Goal: Task Accomplishment & Management: Use online tool/utility

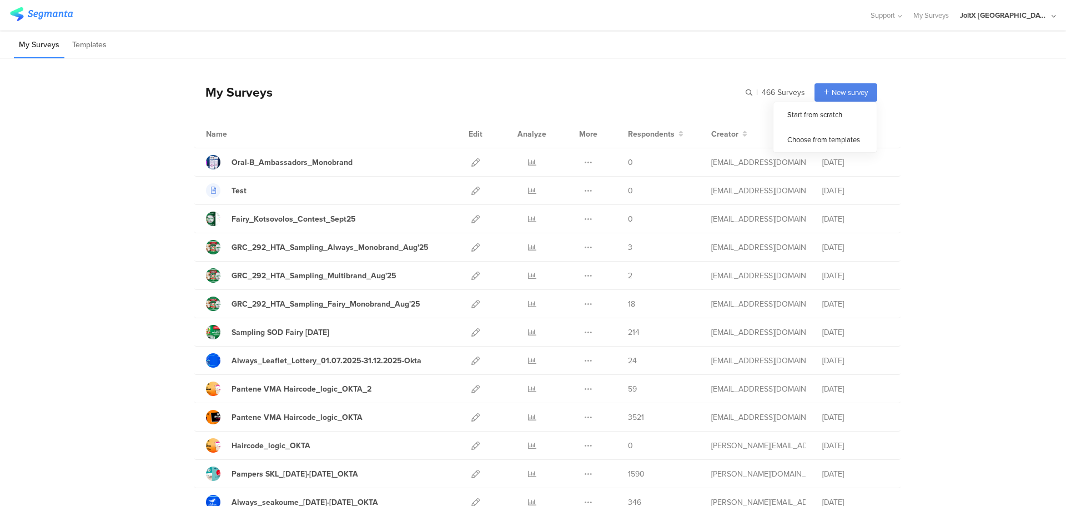
click at [0, 0] on input "text" at bounding box center [0, 0] width 0 height 0
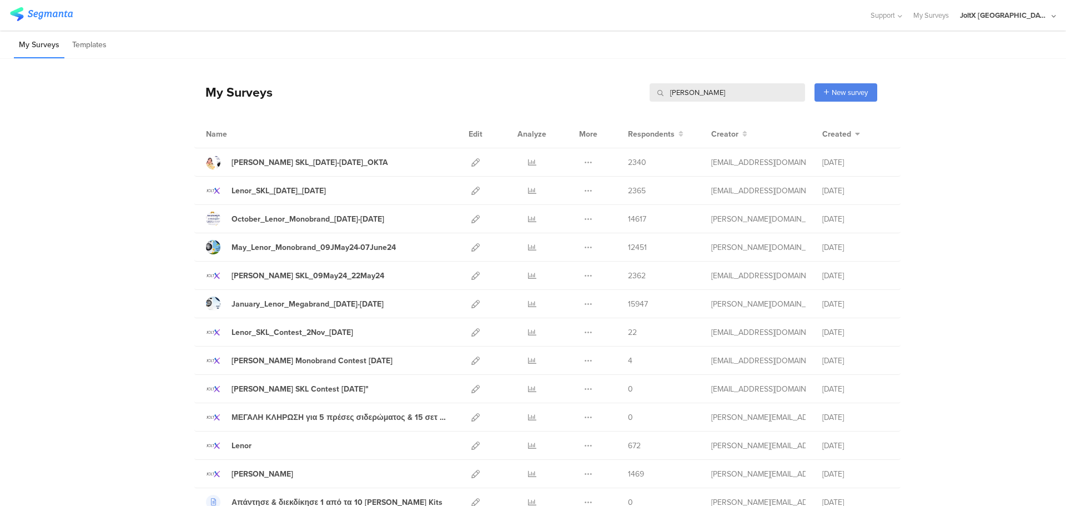
click at [701, 94] on input "lenor" at bounding box center [727, 92] width 155 height 18
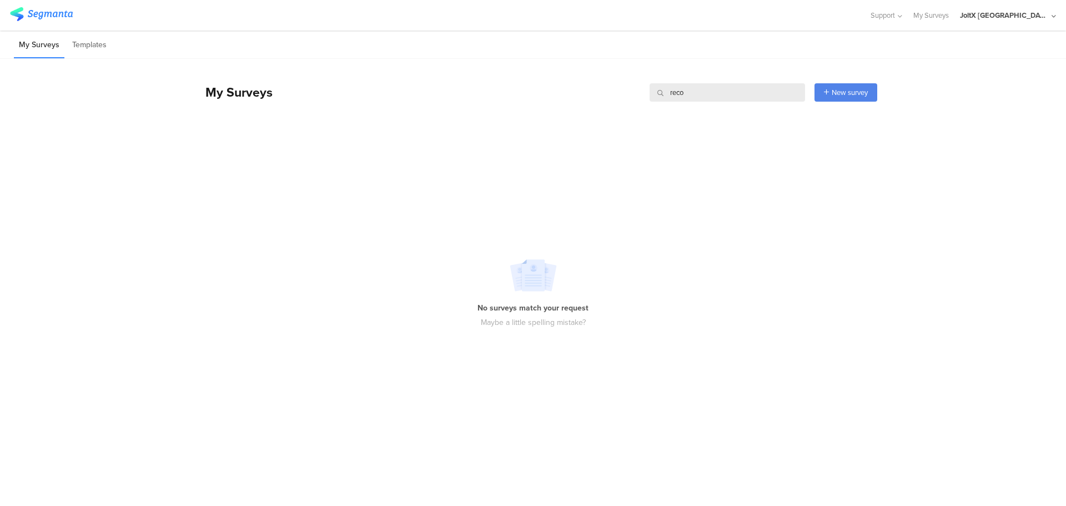
click at [737, 82] on div "My Surveys reco reco New survey Start from scratch Choose from templates" at bounding box center [535, 92] width 683 height 44
click at [736, 82] on div "My Surveys reco reco New survey Start from scratch Choose from templates" at bounding box center [535, 92] width 683 height 44
click at [735, 83] on div "My Surveys reco reco New survey Start from scratch Choose from templates" at bounding box center [535, 92] width 683 height 44
click at [737, 98] on input "reco" at bounding box center [727, 92] width 155 height 18
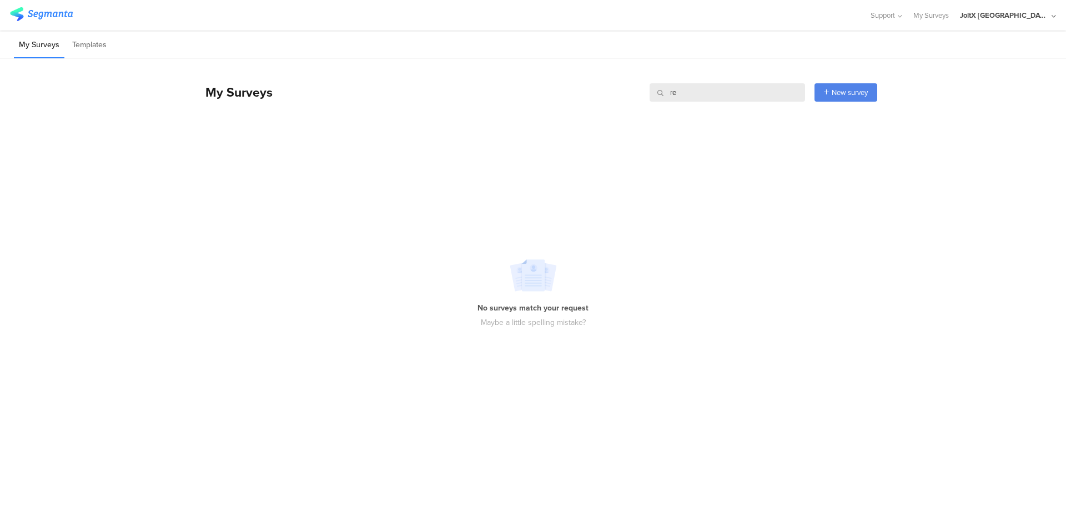
type input "r"
type input "e"
click at [737, 93] on input "recommender" at bounding box center [727, 92] width 155 height 18
drag, startPoint x: 737, startPoint y: 93, endPoint x: 735, endPoint y: 78, distance: 15.1
click at [735, 78] on div "My Surveys recommender recommender New survey Start from scratch Choose from te…" at bounding box center [535, 92] width 683 height 44
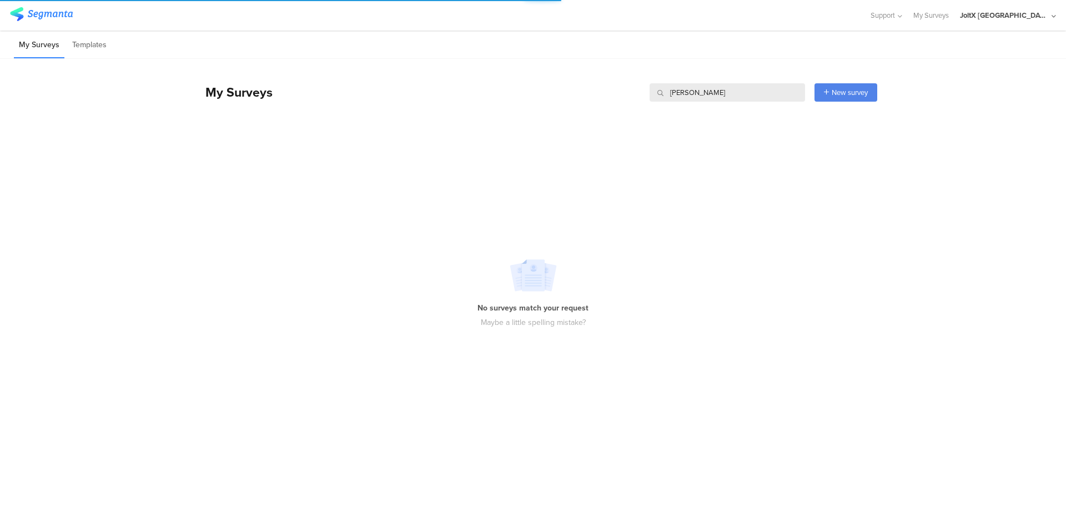
type input "lenor"
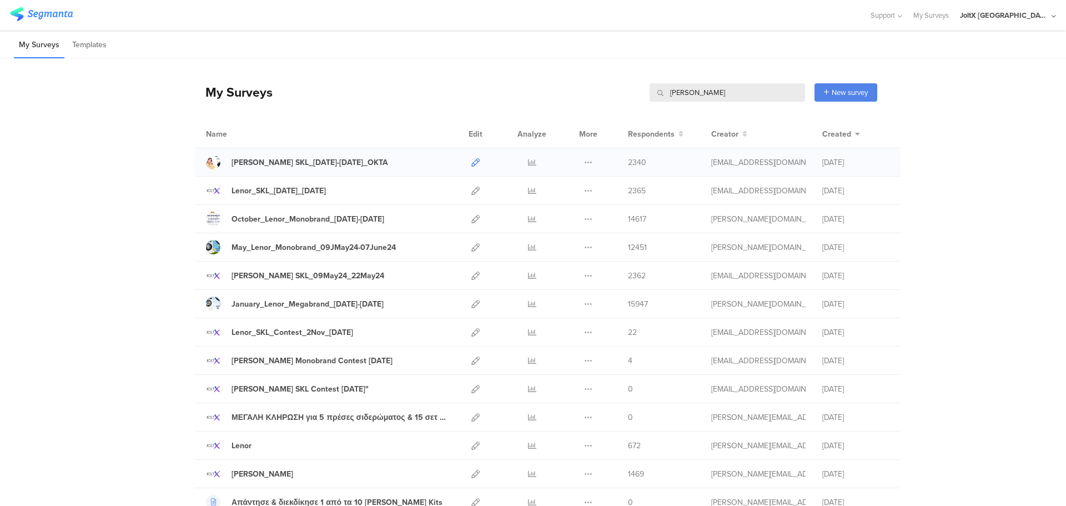
click at [471, 163] on icon at bounding box center [475, 162] width 8 height 8
click at [472, 215] on icon at bounding box center [475, 219] width 8 height 8
click at [377, 69] on div "My Surveys lenor lenor New survey Start from scratch Choose from templates Name…" at bounding box center [535, 288] width 683 height 458
click at [689, 92] on input "lenor" at bounding box center [727, 92] width 155 height 18
click at [689, 93] on input "lenor" at bounding box center [727, 92] width 155 height 18
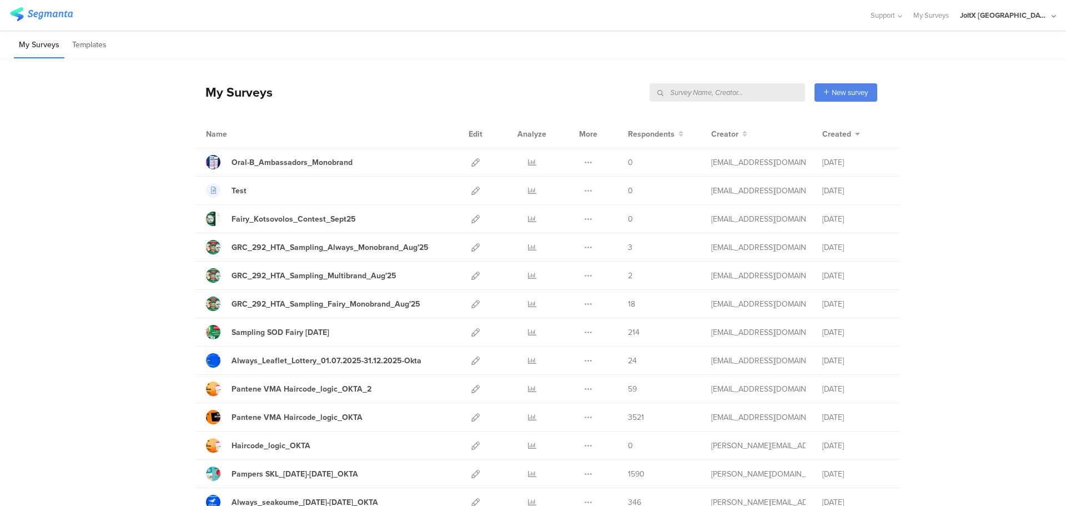
click at [256, 92] on div "My Surveys" at bounding box center [233, 92] width 78 height 19
click at [257, 92] on div "My Surveys" at bounding box center [233, 92] width 78 height 19
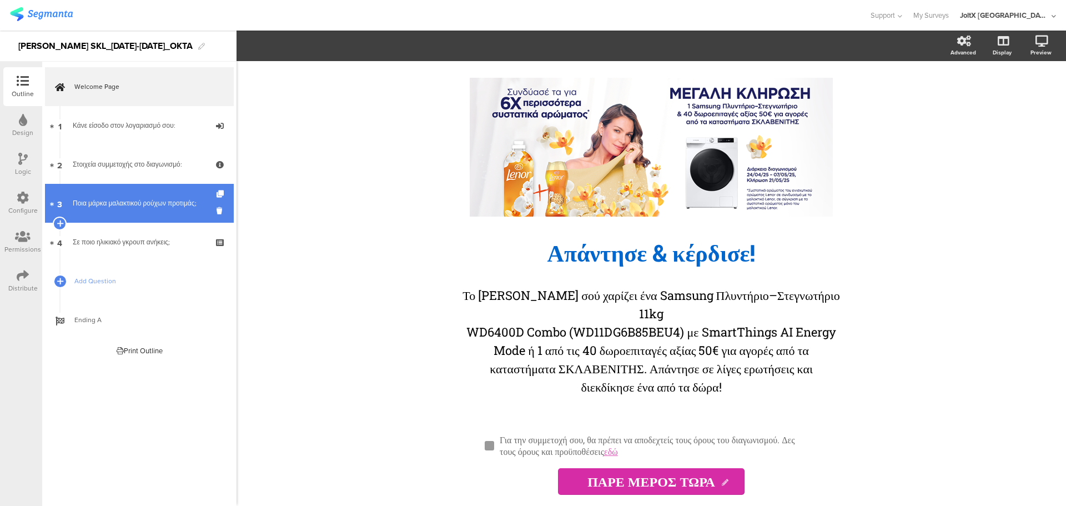
click at [160, 200] on div "Ποια μάρκα μαλακτικού ρούχων προτιμάς;" at bounding box center [139, 203] width 133 height 11
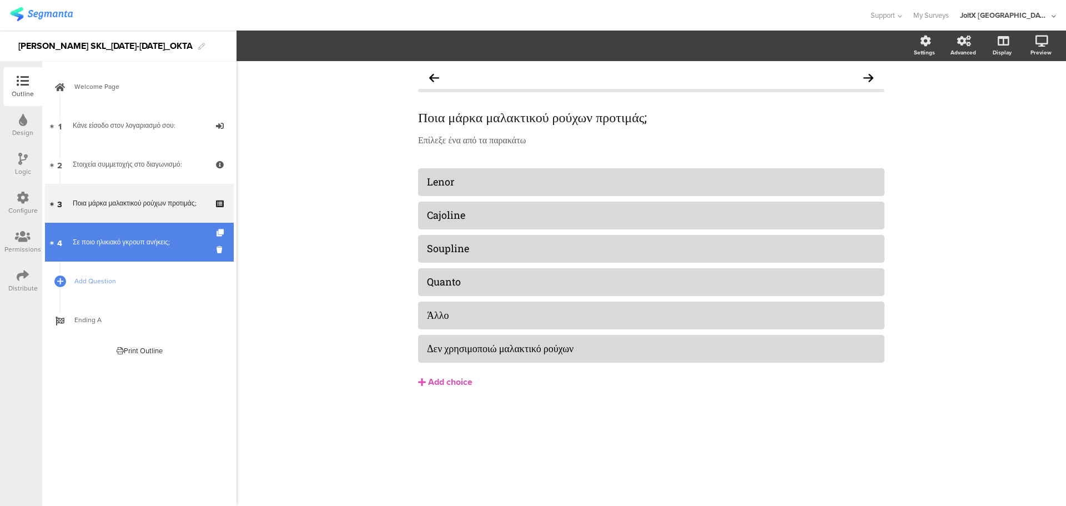
click at [162, 234] on link "4 Σε ποιο ηλικιακό γκρουπ ανήκεις;" at bounding box center [139, 242] width 189 height 39
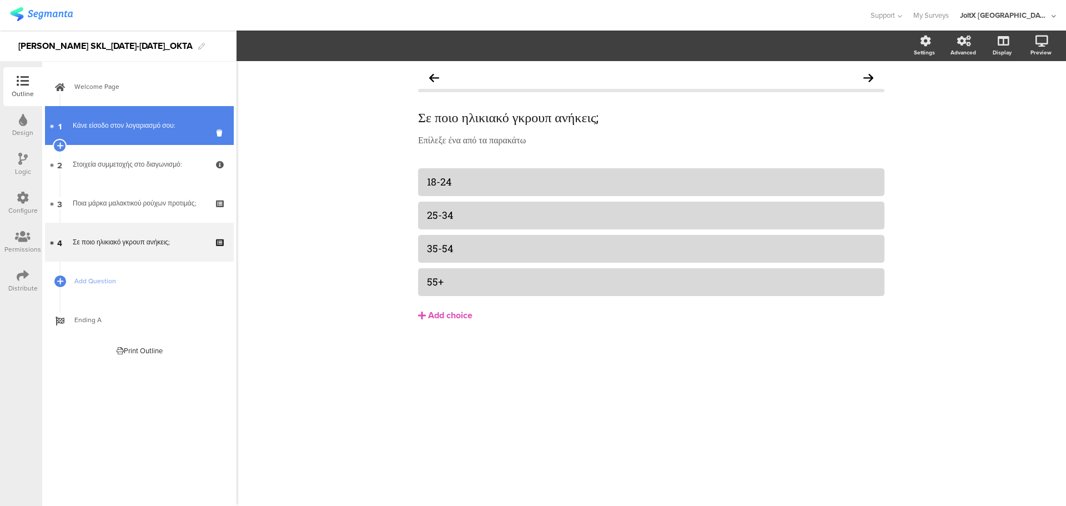
click at [162, 129] on div "Κάνε είσοδο στον λογαριασμό σου:" at bounding box center [139, 125] width 133 height 11
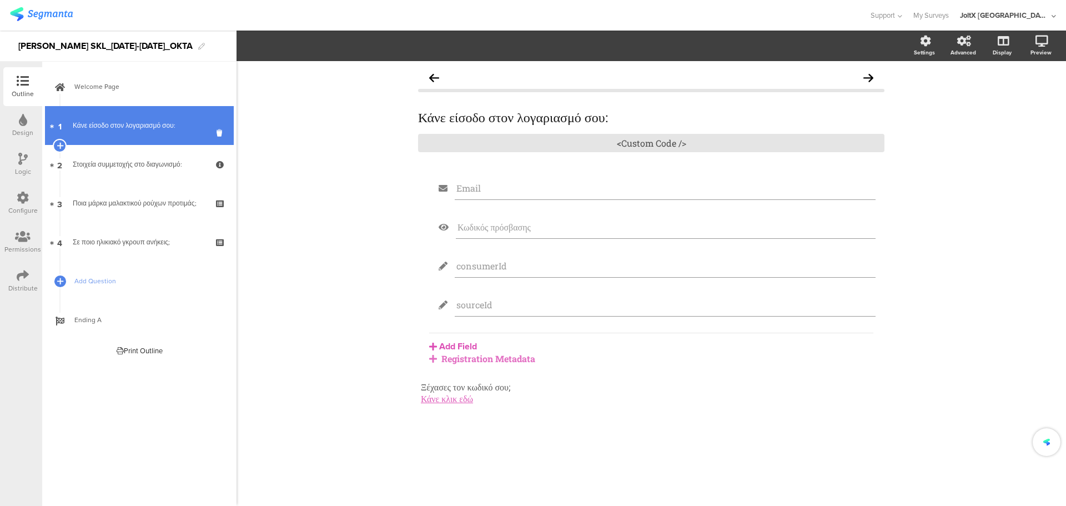
click at [149, 107] on link "1 Κάνε είσοδο στον λογαριασμό σου:" at bounding box center [139, 125] width 189 height 39
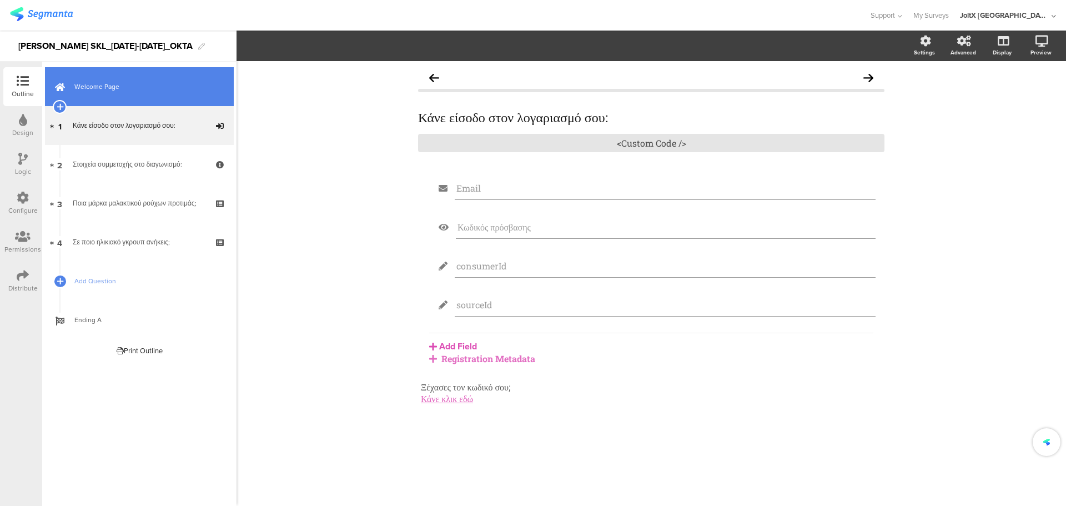
click at [153, 93] on link "Welcome Page" at bounding box center [139, 86] width 189 height 39
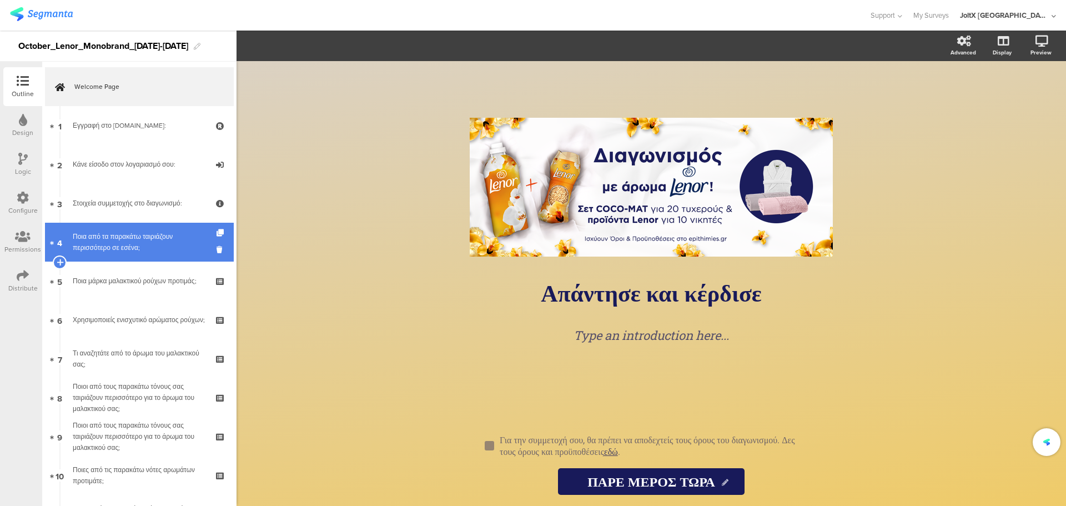
click at [152, 248] on div "Ποια από τα παρακάτω ταιριάζουν περισσότερο σε εσένα;" at bounding box center [139, 242] width 133 height 22
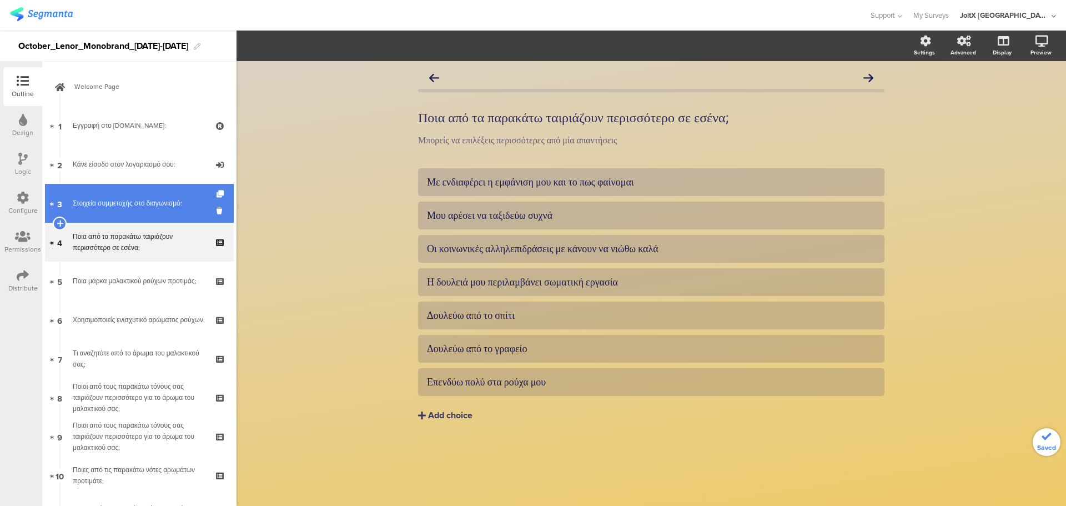
click at [150, 205] on div "Στοιχεία συμμετοχής στο διαγωνισμό:" at bounding box center [139, 203] width 133 height 11
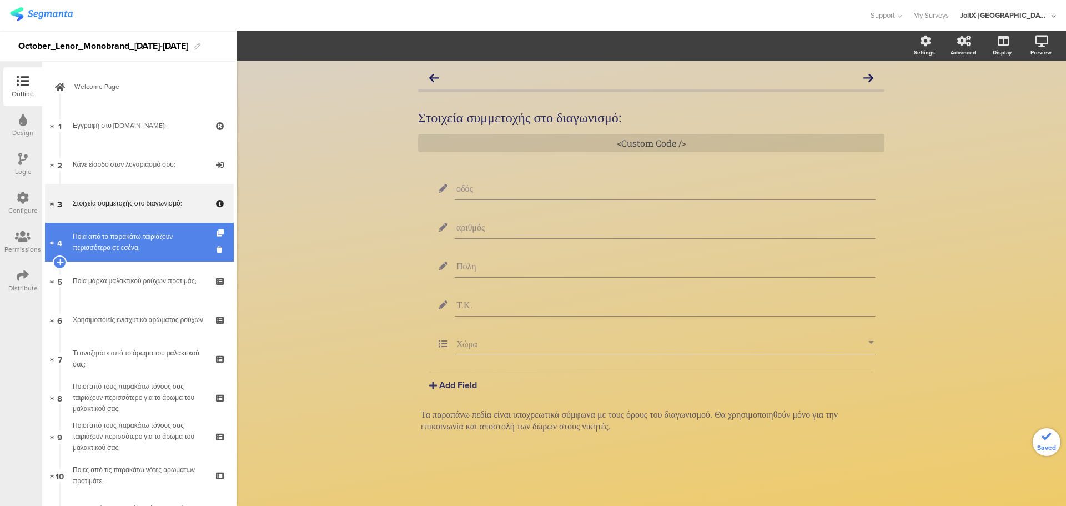
click at [151, 239] on div "Ποια από τα παρακάτω ταιριάζουν περισσότερο σε εσένα;" at bounding box center [139, 242] width 133 height 22
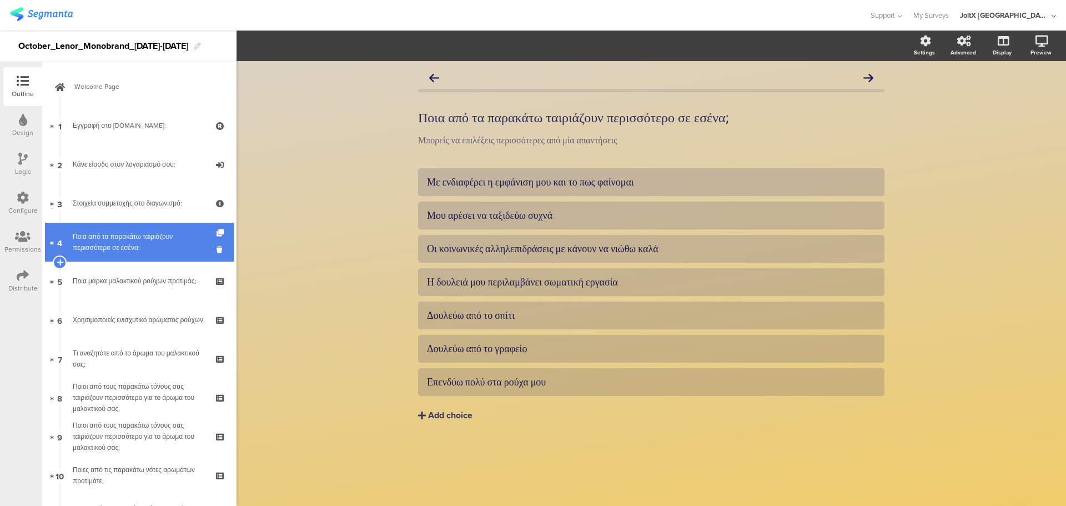
scroll to position [22, 0]
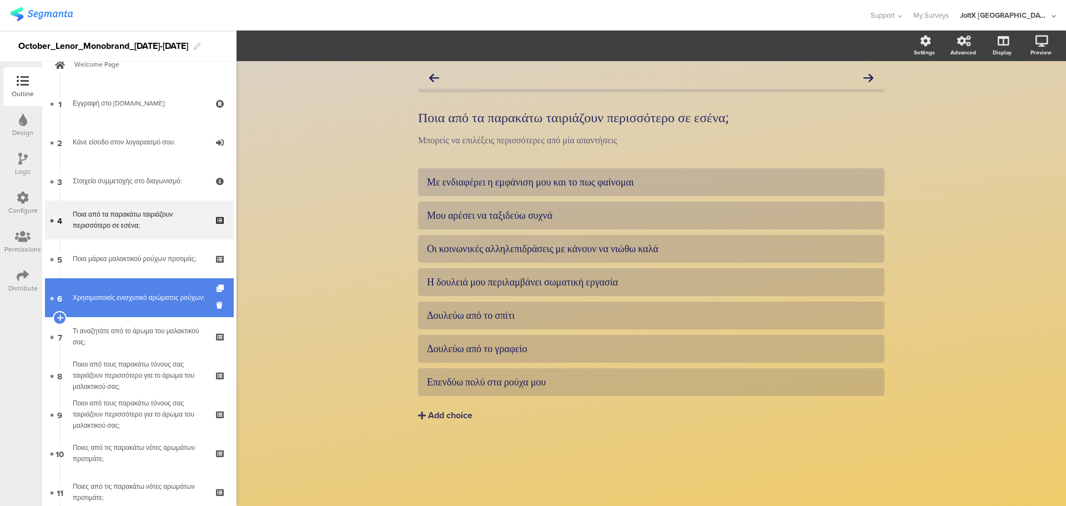
click at [131, 315] on link "6 Χρησιμοποιείς ενισχυτικό αρώματος ρούχων;" at bounding box center [139, 297] width 189 height 39
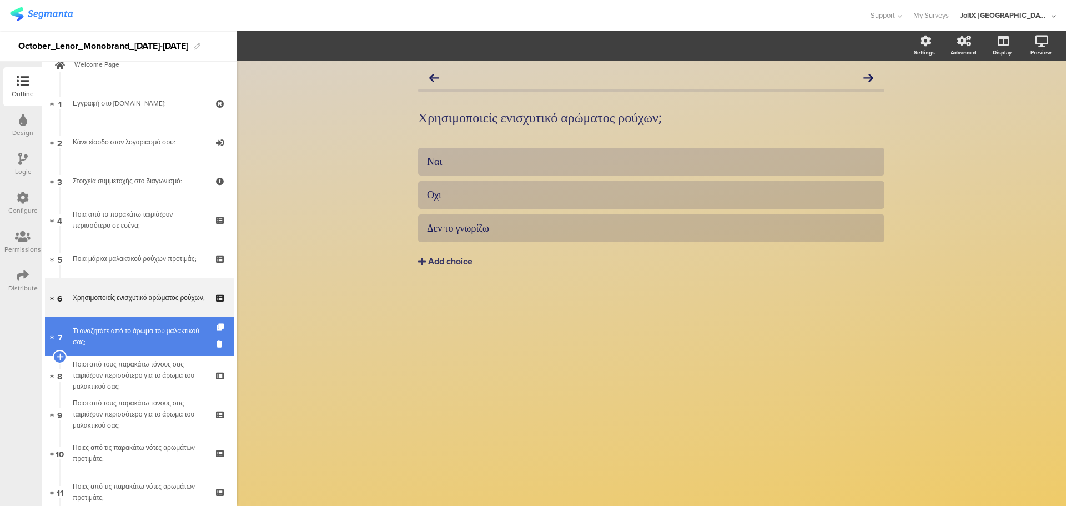
click at [135, 331] on div "Τι αναζητάτε από το άρωμα του μαλακτικού σας;" at bounding box center [139, 336] width 133 height 22
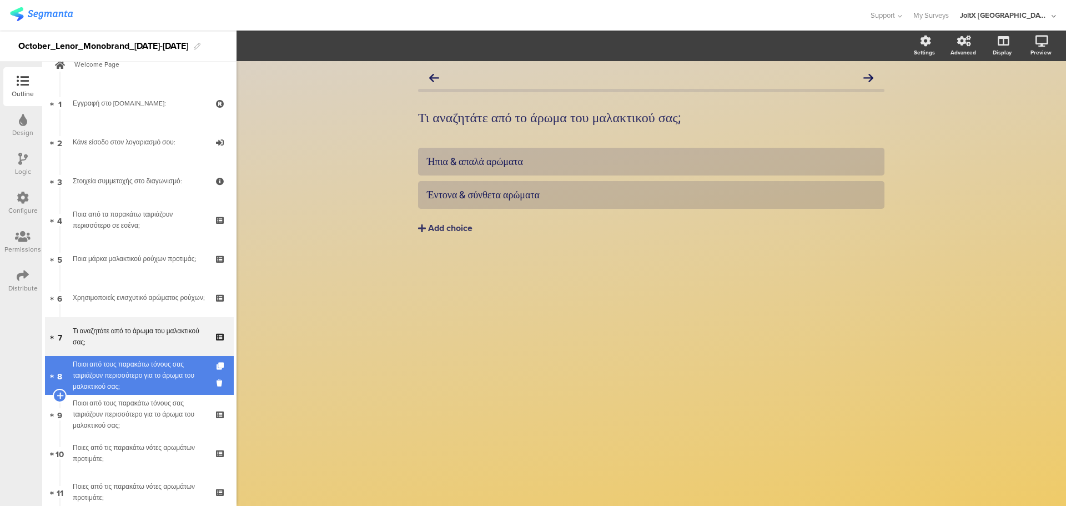
click at [148, 356] on link "8 Ποιοι από τους παρακάτω τόνους σας ταιριάζουν περισσότερο για το άρωμα του μα…" at bounding box center [139, 375] width 189 height 39
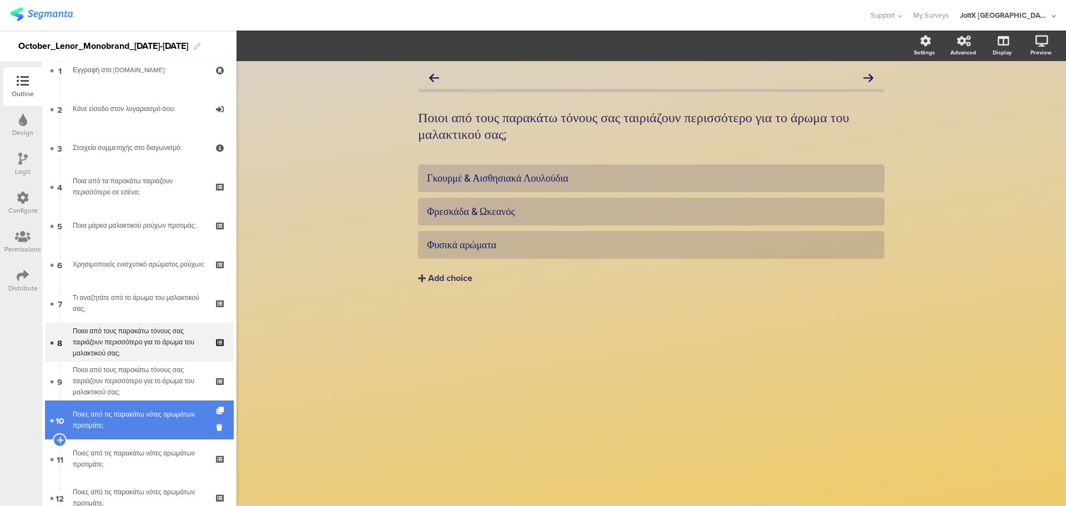
scroll to position [133, 0]
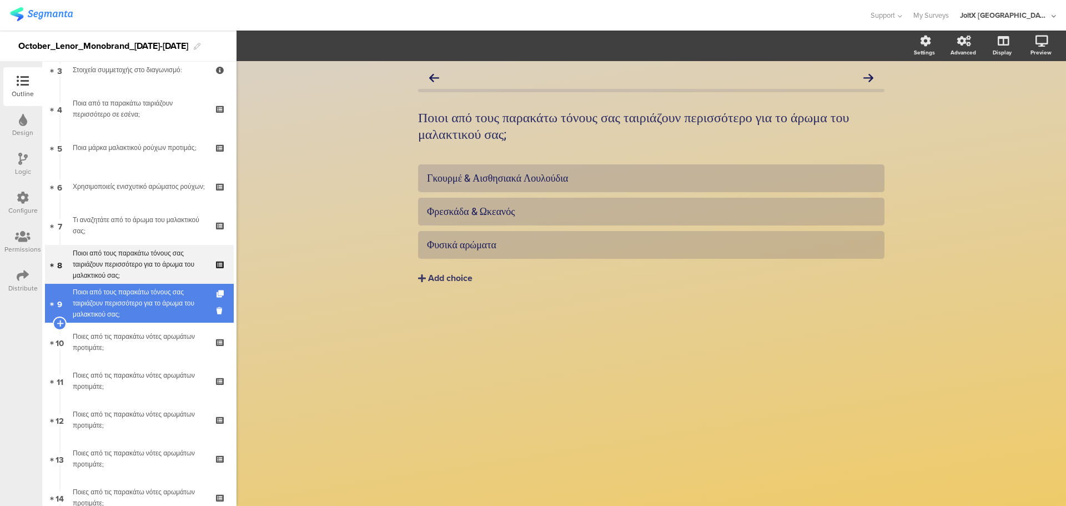
click at [142, 300] on div "Ποιοι από τους παρακάτω τόνους σας ταιριάζουν περισσότερο για το άρωμα του μαλα…" at bounding box center [139, 303] width 133 height 33
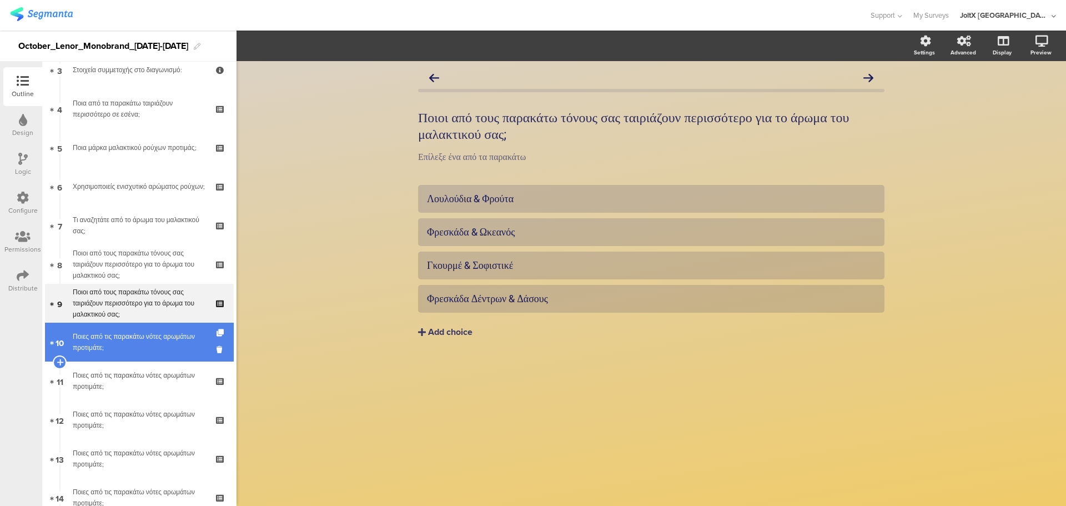
click at [142, 332] on div "Ποιες από τις παρακάτω νότες αρωμάτων προτιμάτε;" at bounding box center [139, 342] width 133 height 22
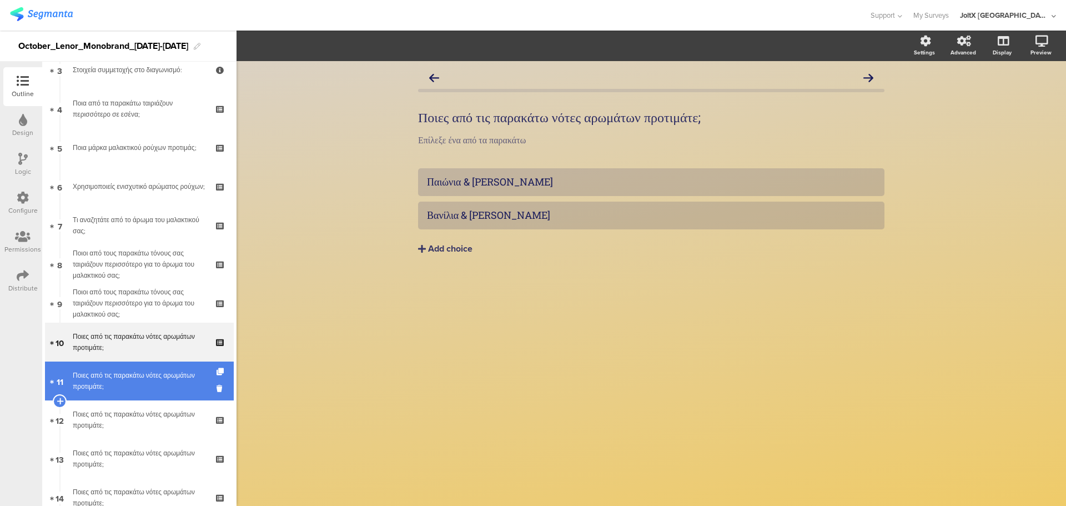
click at [140, 376] on div "Ποιες από τις παρακάτω νότες αρωμάτων προτιμάτε;" at bounding box center [139, 381] width 133 height 22
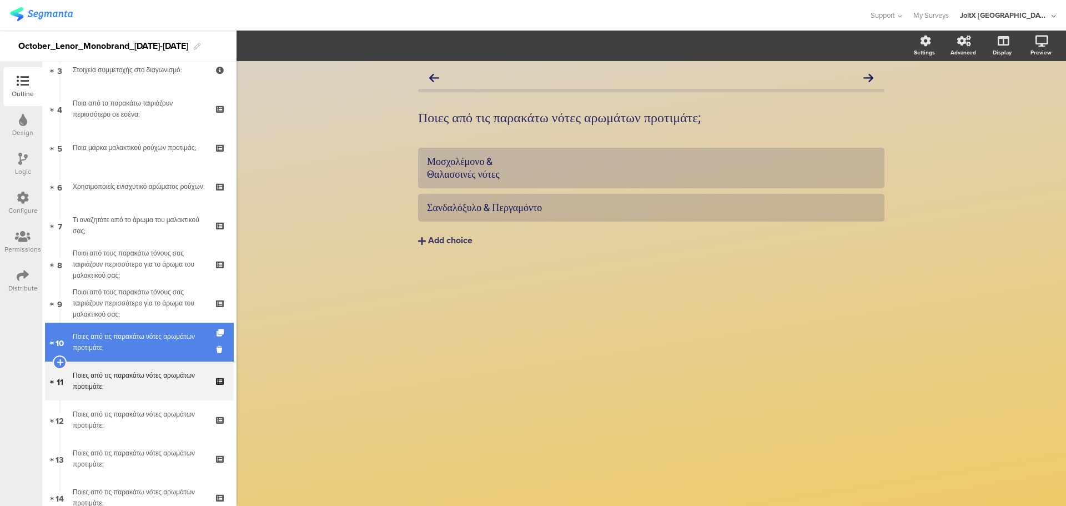
click at [138, 359] on link "10 Ποιες από τις παρακάτω νότες αρωμάτων προτιμάτε;" at bounding box center [139, 342] width 189 height 39
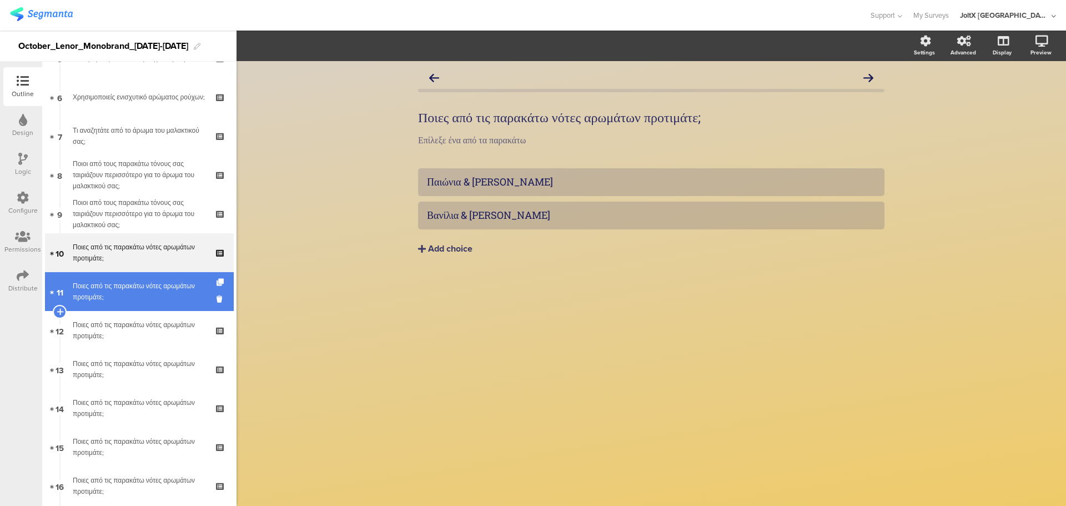
scroll to position [244, 0]
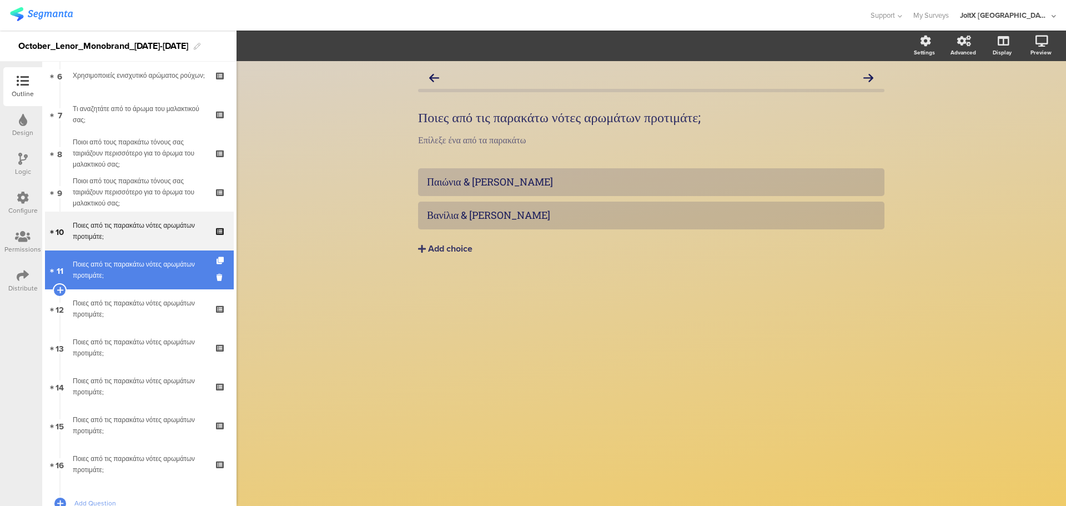
click at [110, 274] on div "Ποιες από τις παρακάτω νότες αρωμάτων προτιμάτε;" at bounding box center [139, 270] width 133 height 22
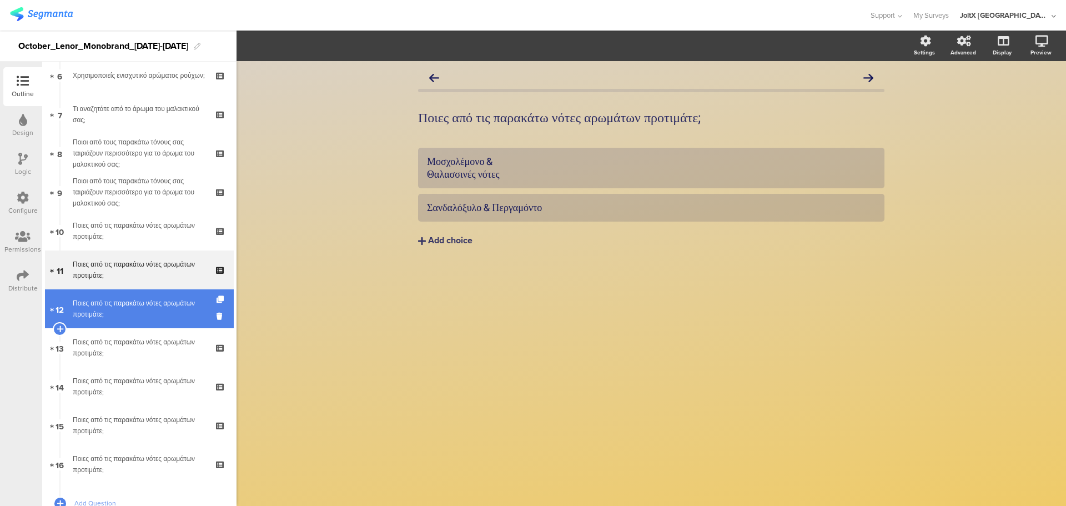
click at [116, 315] on div "Ποιες από τις παρακάτω νότες αρωμάτων προτιμάτε;" at bounding box center [139, 309] width 133 height 22
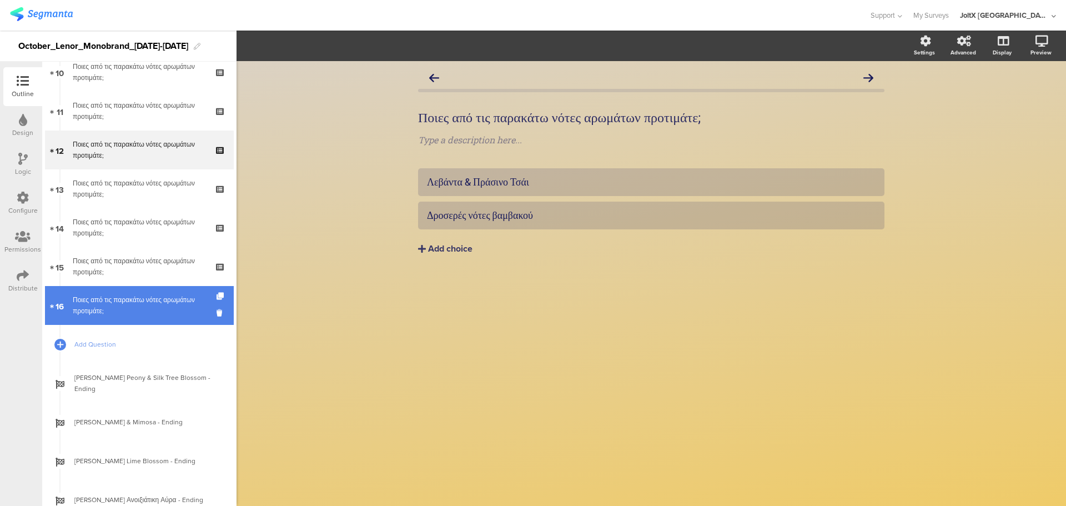
scroll to position [411, 0]
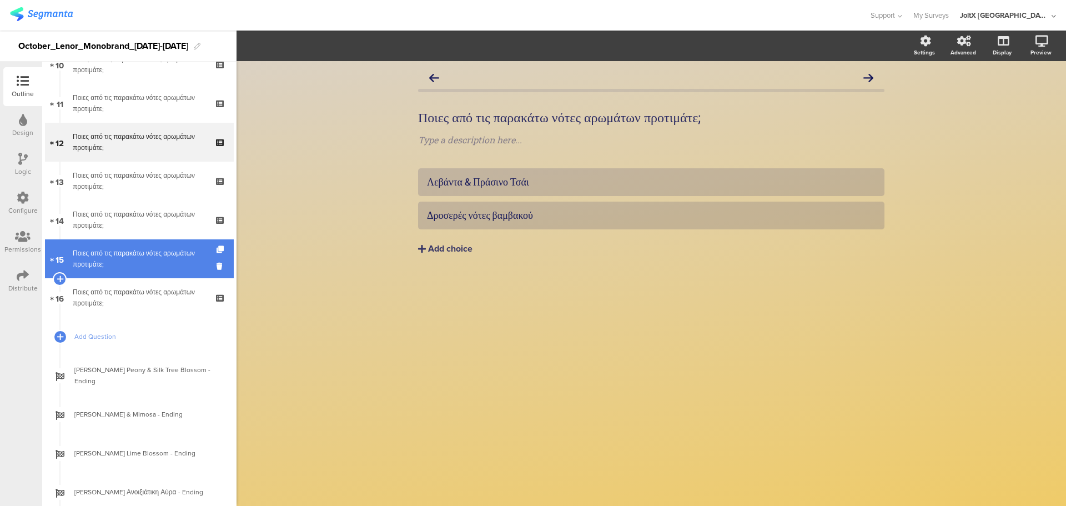
click at [128, 254] on div "Ποιες από τις παρακάτω νότες αρωμάτων προτιμάτε;" at bounding box center [139, 259] width 133 height 22
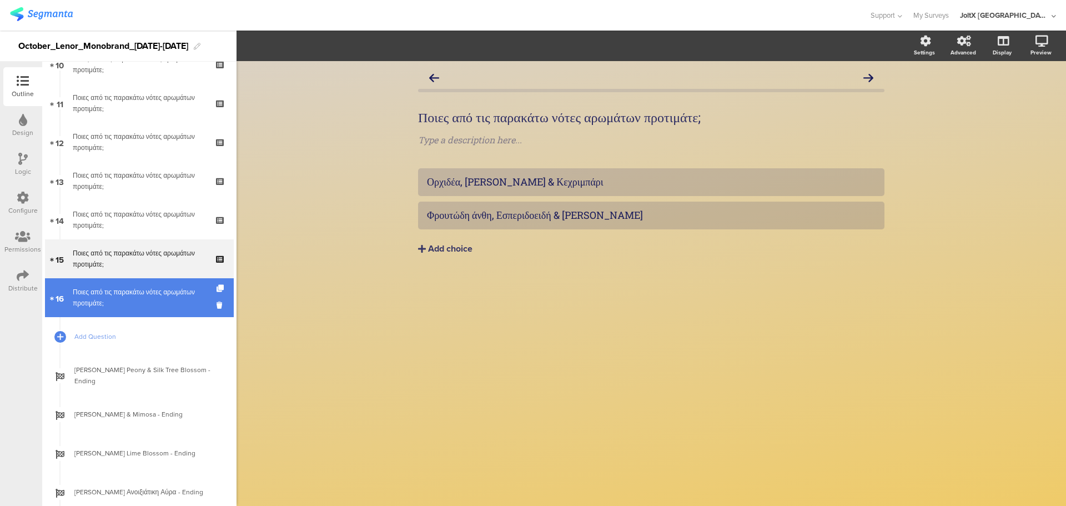
click at [139, 293] on div "Ποιες από τις παρακάτω νότες αρωμάτων προτιμάτε;" at bounding box center [139, 298] width 133 height 22
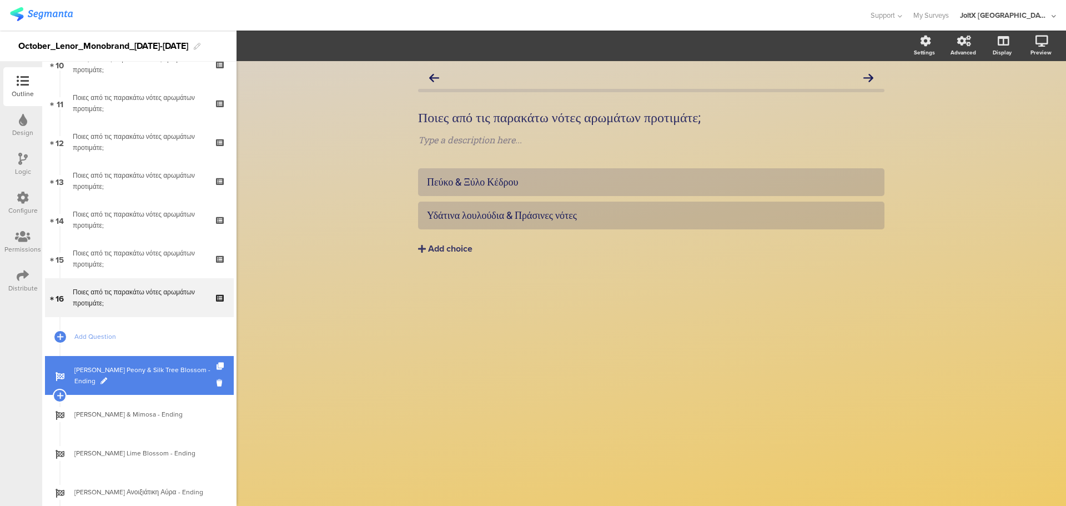
click at [151, 373] on span "Lenor Peony & Silk Tree Blossom - Ending" at bounding box center [145, 375] width 142 height 22
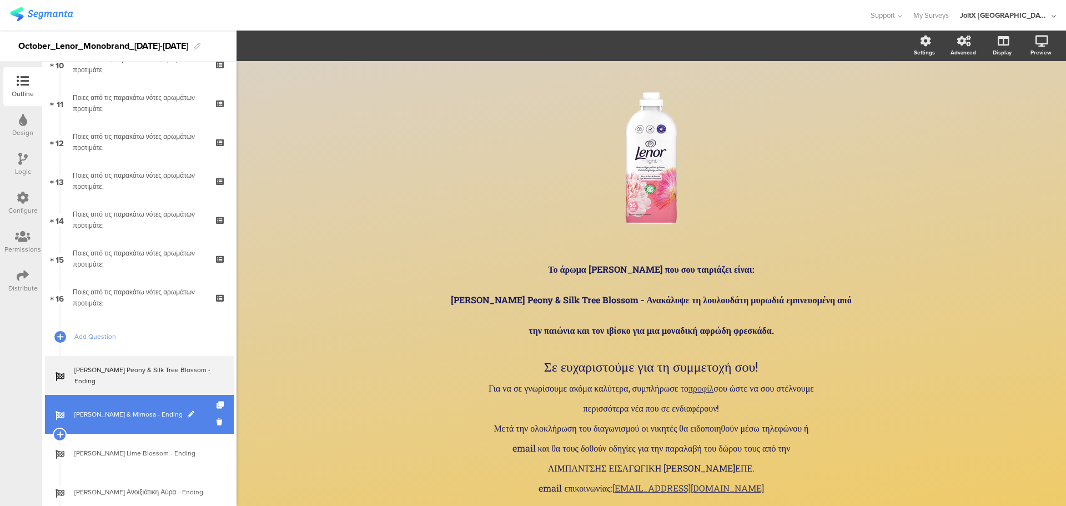
click at [139, 412] on span "Lenor Vanilla & Mimosa - Ending" at bounding box center [145, 414] width 142 height 11
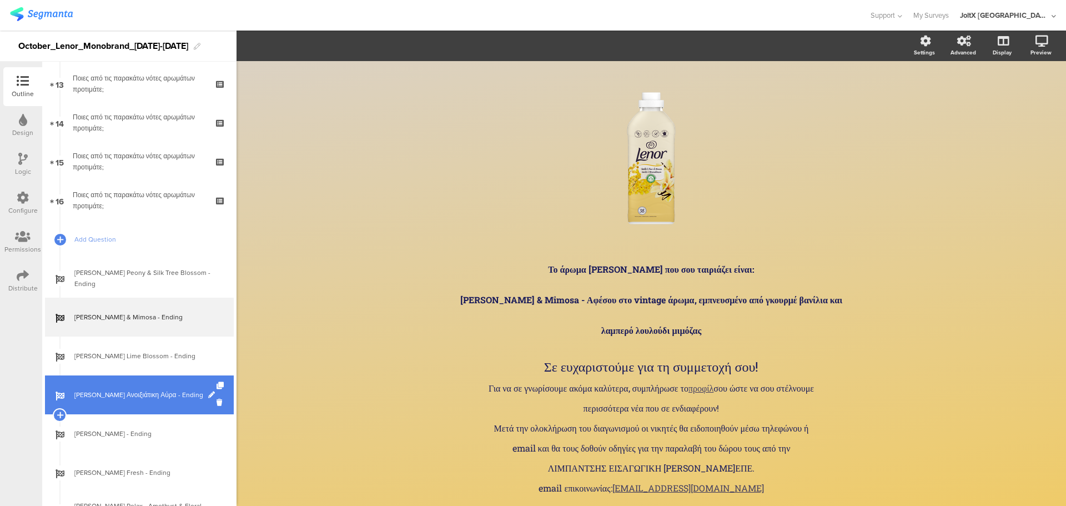
scroll to position [522, 0]
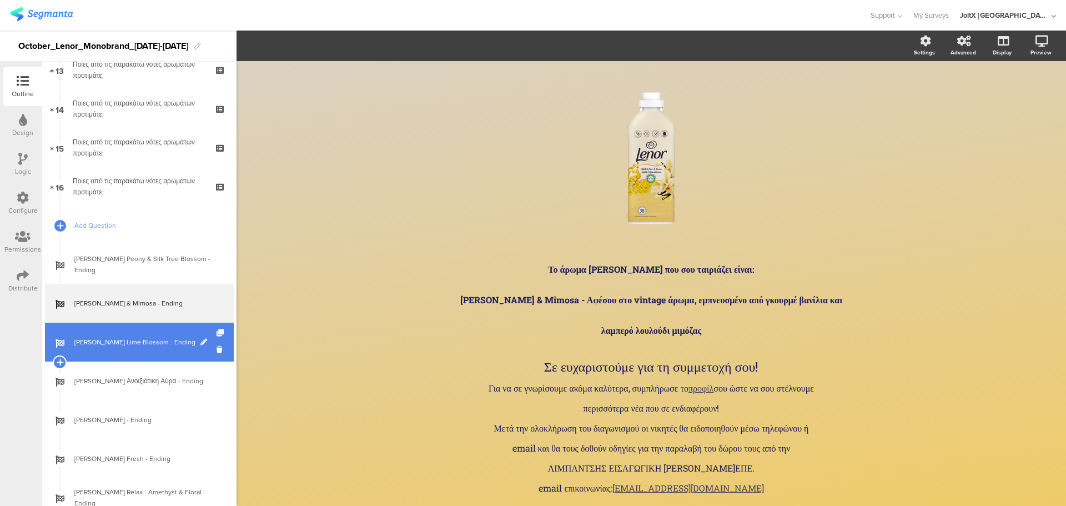
click at [141, 360] on link "Lenor Lime Blossom - Ending" at bounding box center [139, 342] width 189 height 39
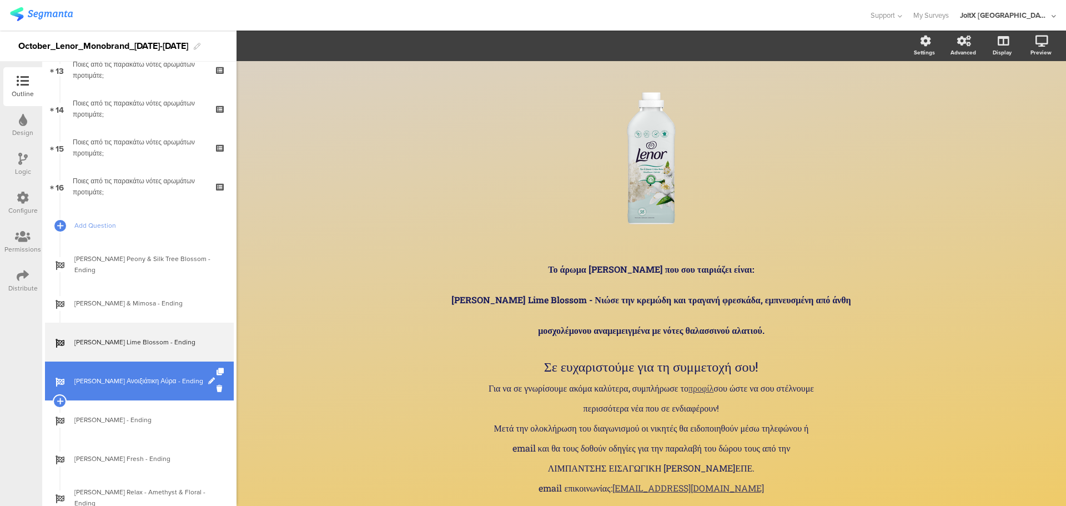
click at [147, 388] on link "Lenor Ανοιξιάτικη Αύρα - Ending" at bounding box center [139, 381] width 189 height 39
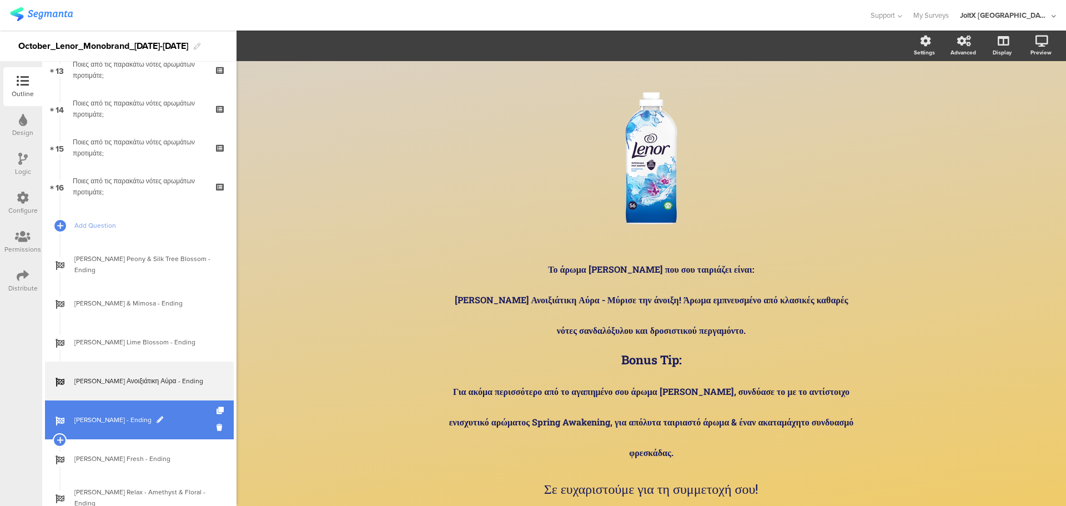
click at [142, 412] on link "Lenor Lavender - Ending" at bounding box center [139, 419] width 189 height 39
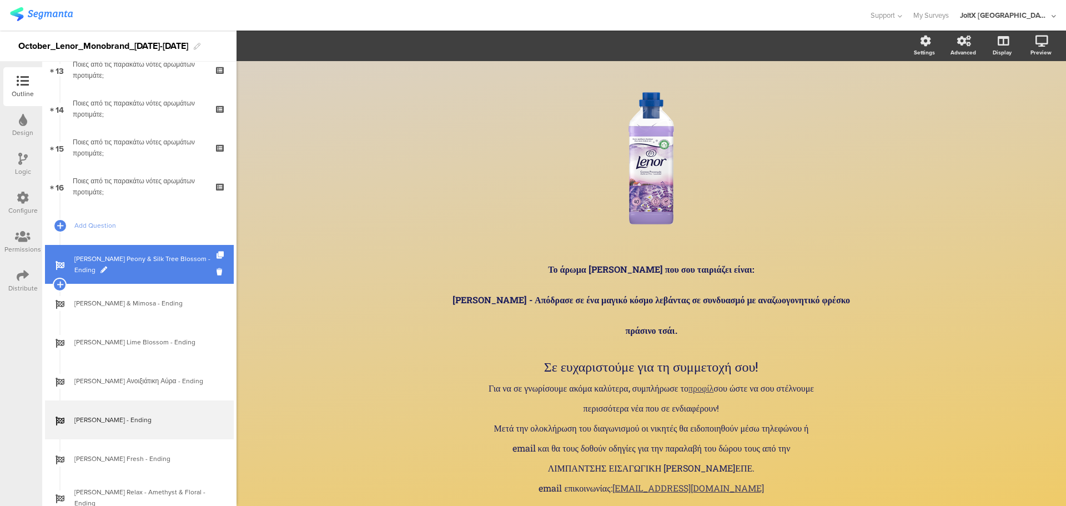
click at [164, 259] on span "Lenor Peony & Silk Tree Blossom - Ending" at bounding box center [145, 264] width 142 height 22
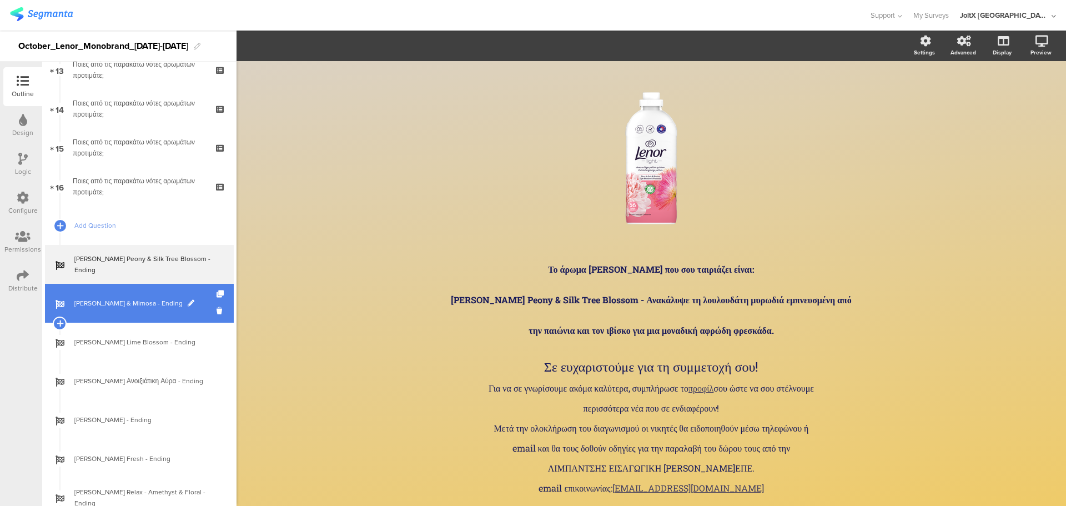
click at [152, 300] on span "Lenor Vanilla & Mimosa - Ending" at bounding box center [145, 303] width 142 height 11
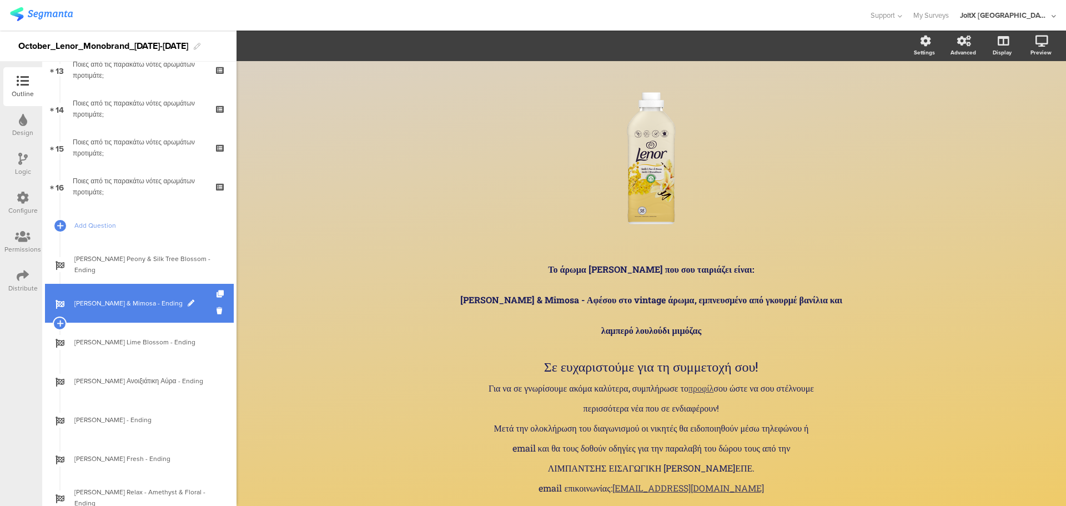
scroll to position [544, 0]
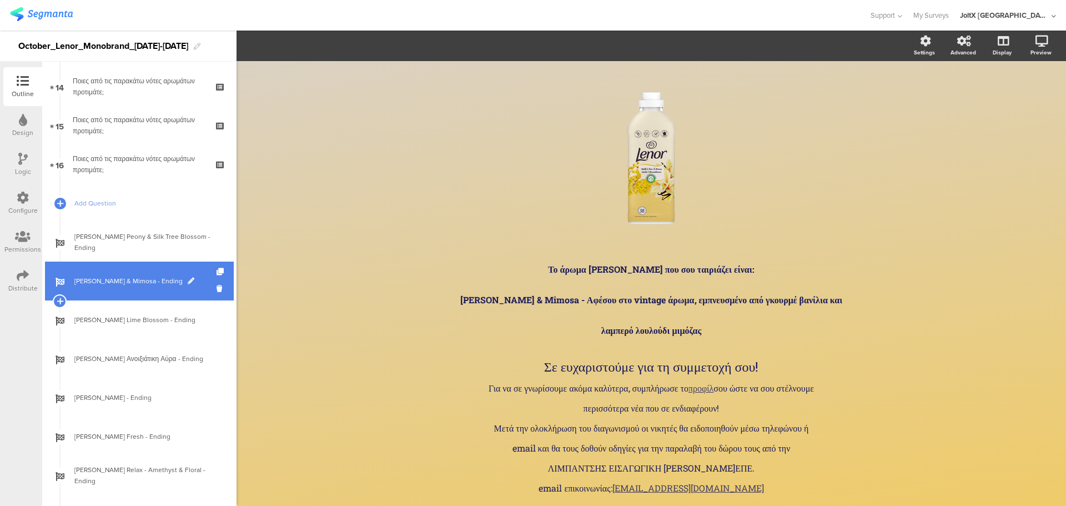
click at [152, 300] on link "Lenor Lime Blossom - Ending" at bounding box center [139, 319] width 189 height 39
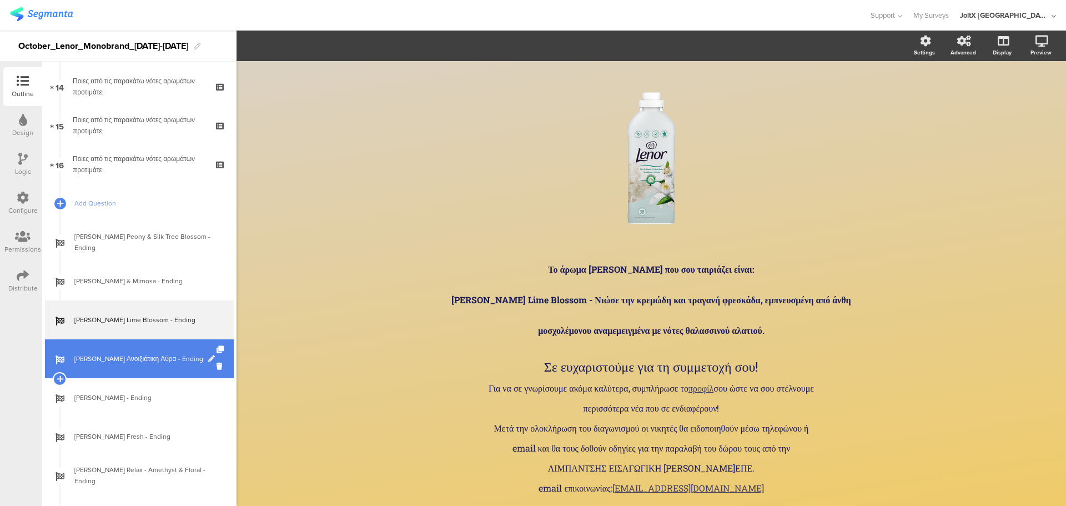
click at [153, 359] on span "Lenor Ανοιξιάτικη Αύρα - Ending" at bounding box center [145, 358] width 142 height 11
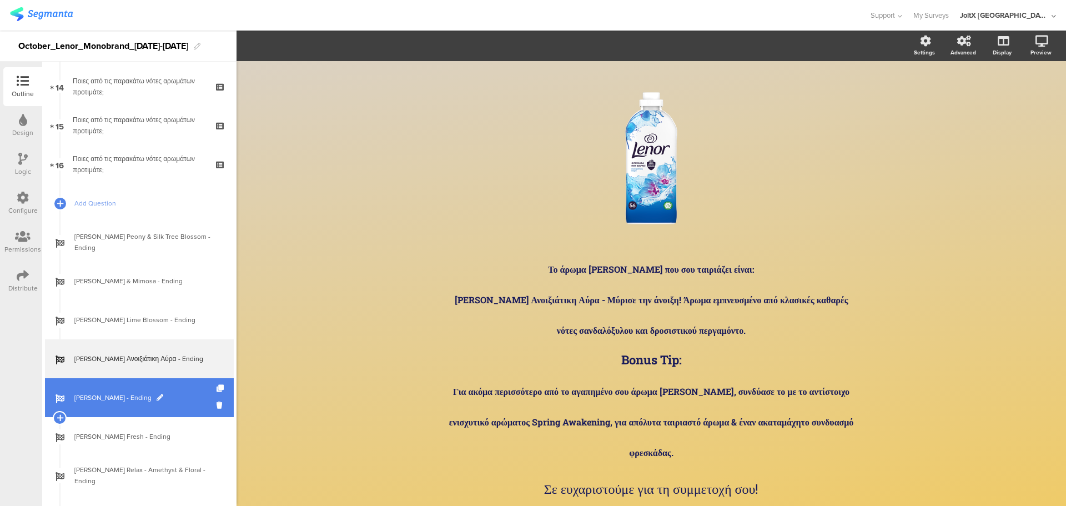
click at [135, 393] on span "Lenor Lavender - Ending" at bounding box center [145, 397] width 142 height 11
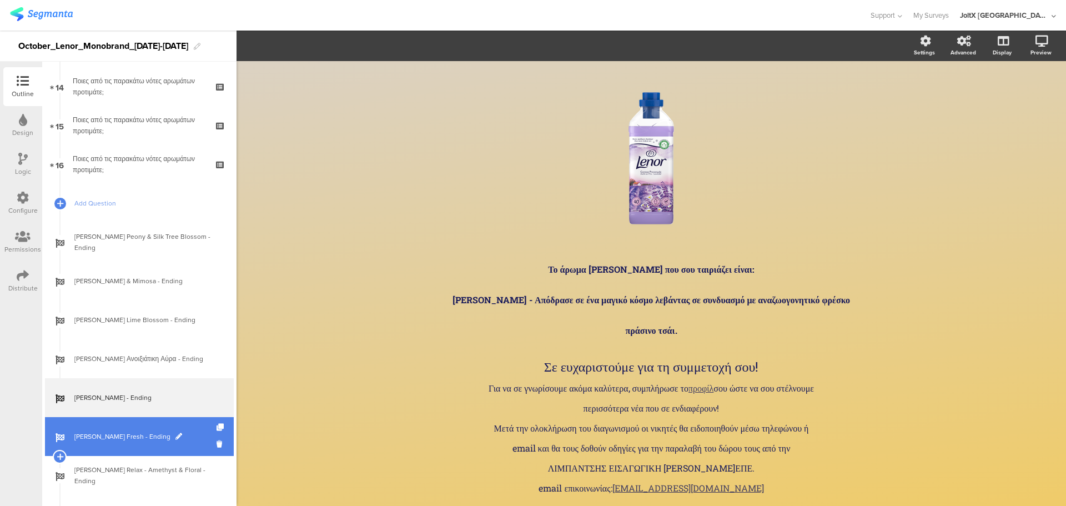
click at [145, 452] on link "Lenor Cotton Fresh - Ending" at bounding box center [139, 436] width 189 height 39
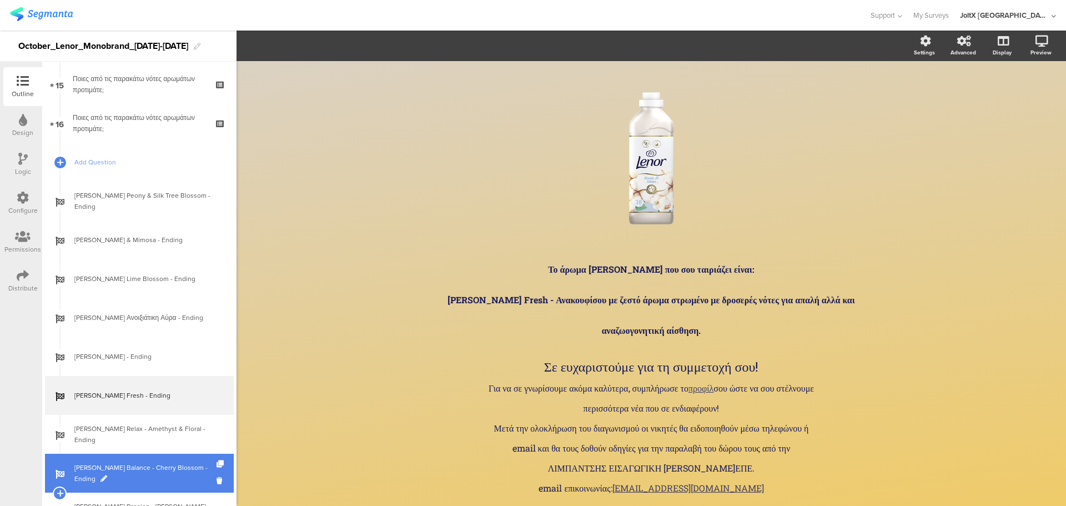
scroll to position [655, 0]
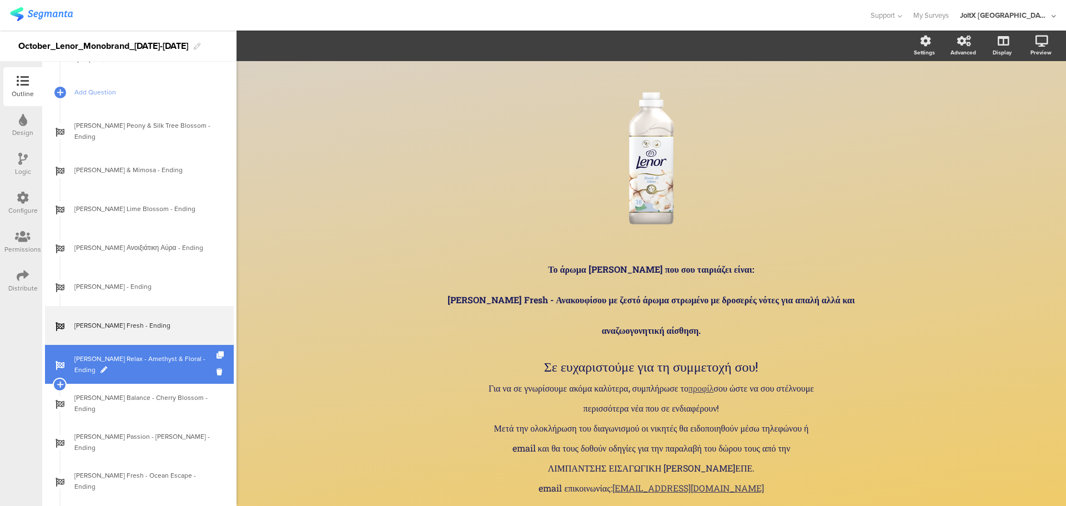
click at [149, 365] on span "Lenor Relax - Amethyst & Floral - Ending" at bounding box center [145, 364] width 142 height 22
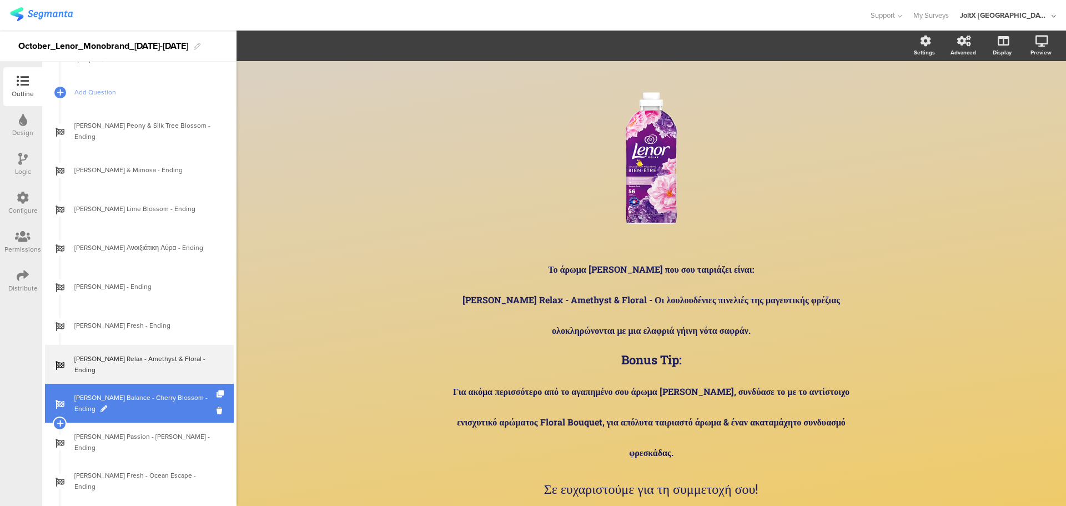
click at [145, 398] on span "Lenor Balance - Cherry Blossom - Ending" at bounding box center [145, 403] width 142 height 22
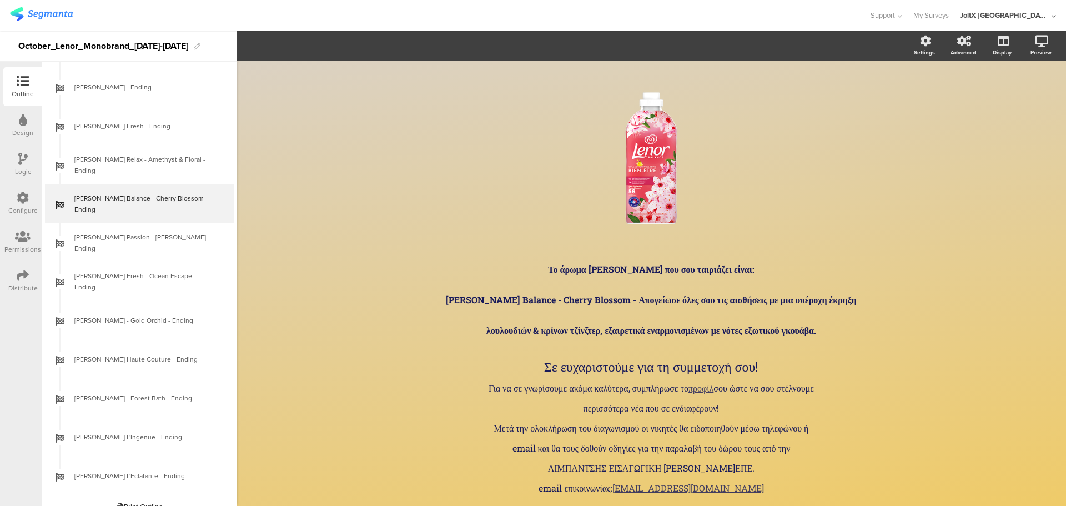
scroll to position [869, 0]
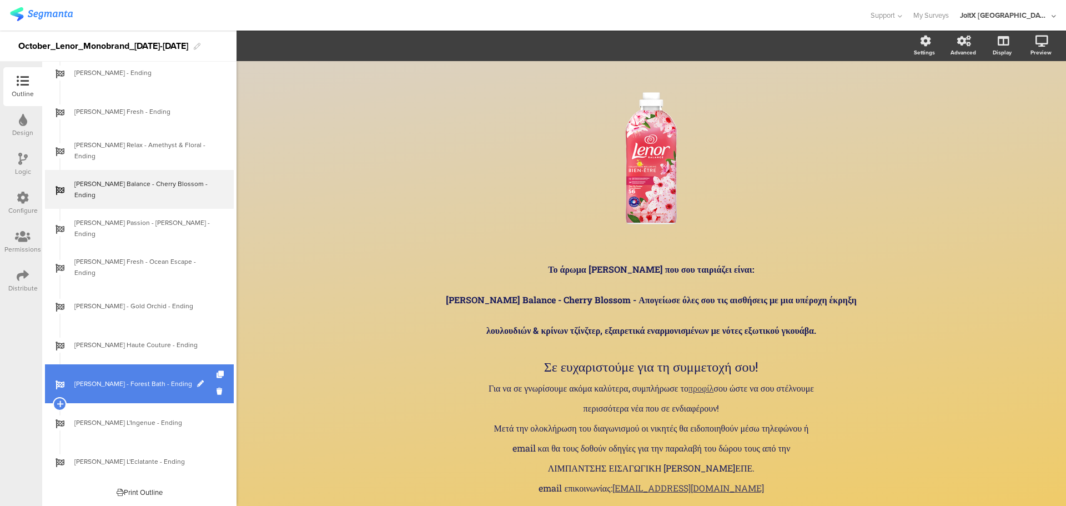
drag, startPoint x: 134, startPoint y: 349, endPoint x: 134, endPoint y: 365, distance: 15.6
click at [134, 349] on span "Lenor Haute Couture - Ending" at bounding box center [145, 344] width 142 height 11
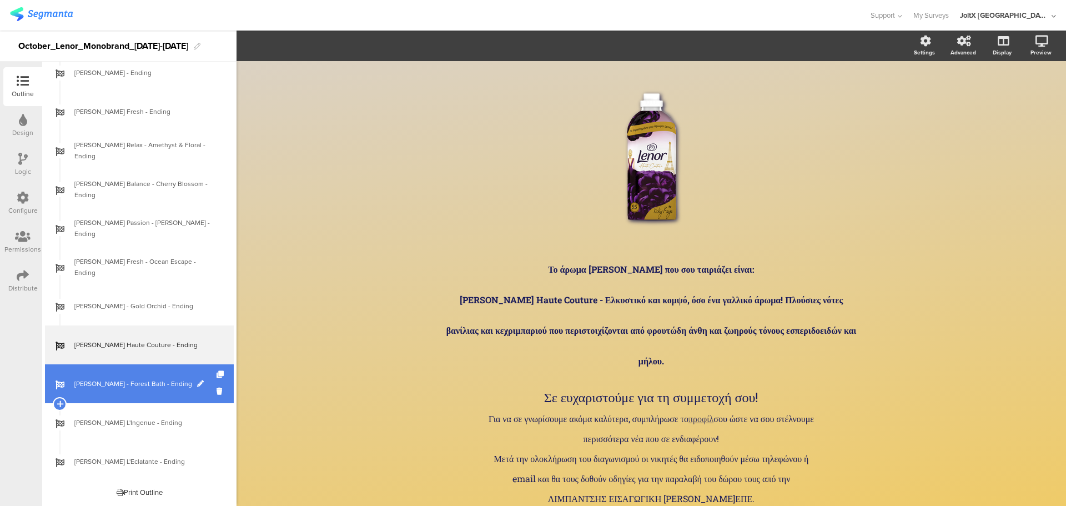
click at [136, 388] on span "Lenor Zen - Forest Bath - Ending" at bounding box center [145, 383] width 142 height 11
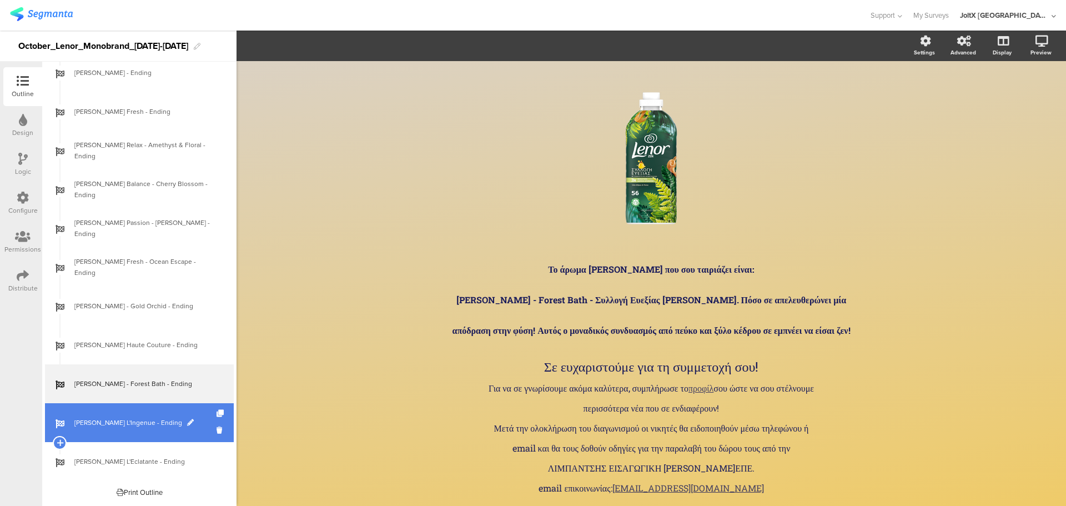
click at [119, 415] on link "Lenor L'Ingenue - Ending" at bounding box center [139, 422] width 189 height 39
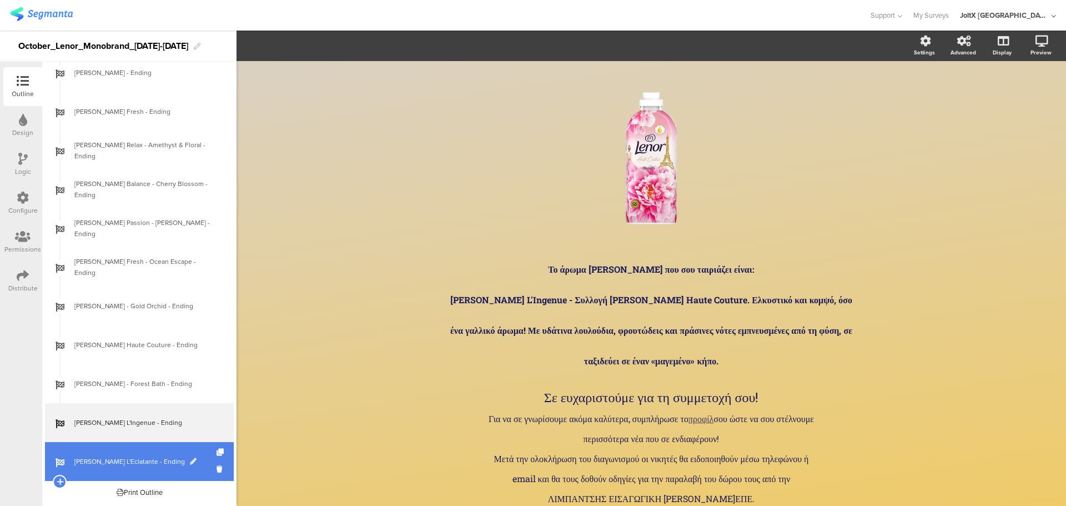
click at [120, 460] on span "Lenor L'Eclatante - Ending" at bounding box center [145, 461] width 142 height 11
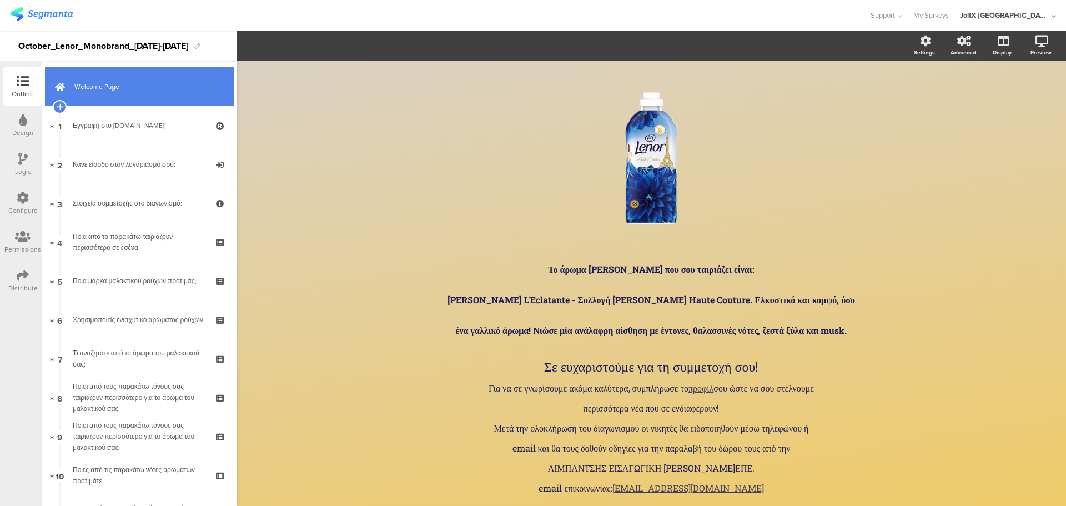
click at [144, 93] on link "Welcome Page" at bounding box center [139, 86] width 189 height 39
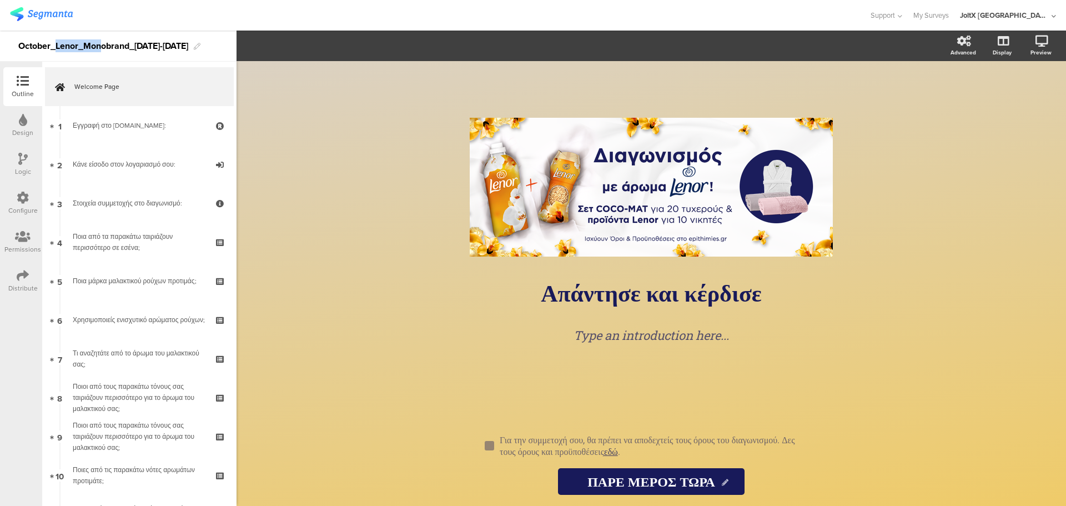
drag, startPoint x: 70, startPoint y: 37, endPoint x: 101, endPoint y: 39, distance: 31.2
click at [101, 39] on div "October_Lenor_Monobrand_15October24-15November24" at bounding box center [103, 46] width 170 height 18
click at [142, 39] on div "October_Lenor_Monobrand_15October24-15November24" at bounding box center [103, 46] width 170 height 18
click at [134, 39] on div "October_Lenor_Monobrand_15October24-15November24" at bounding box center [103, 46] width 170 height 18
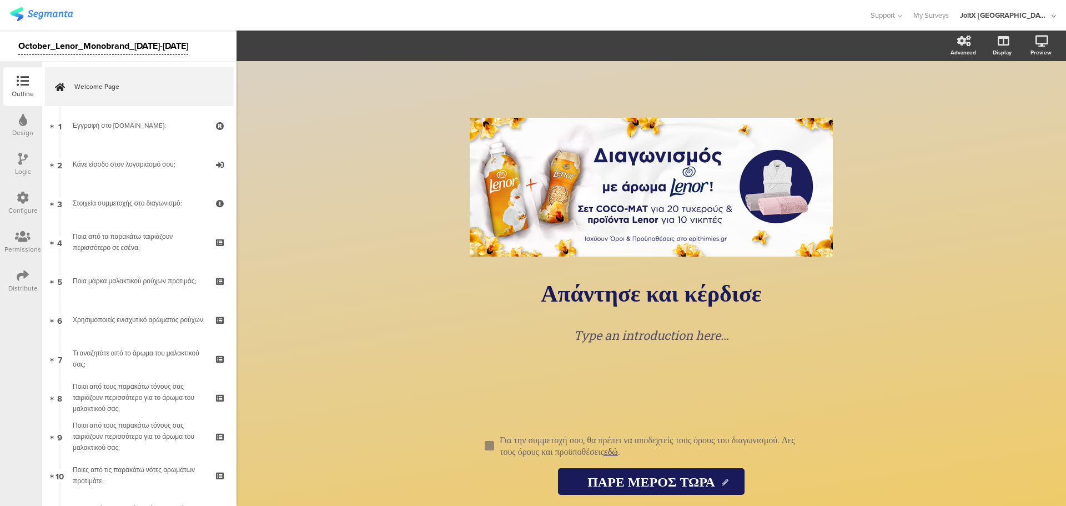
click at [140, 39] on div "October_Lenor_Monobrand_15October24-15November24" at bounding box center [103, 46] width 170 height 18
click at [137, 39] on div "October_Lenor_Monobrand_15October24-15November24" at bounding box center [103, 46] width 170 height 18
